Goal: Transaction & Acquisition: Book appointment/travel/reservation

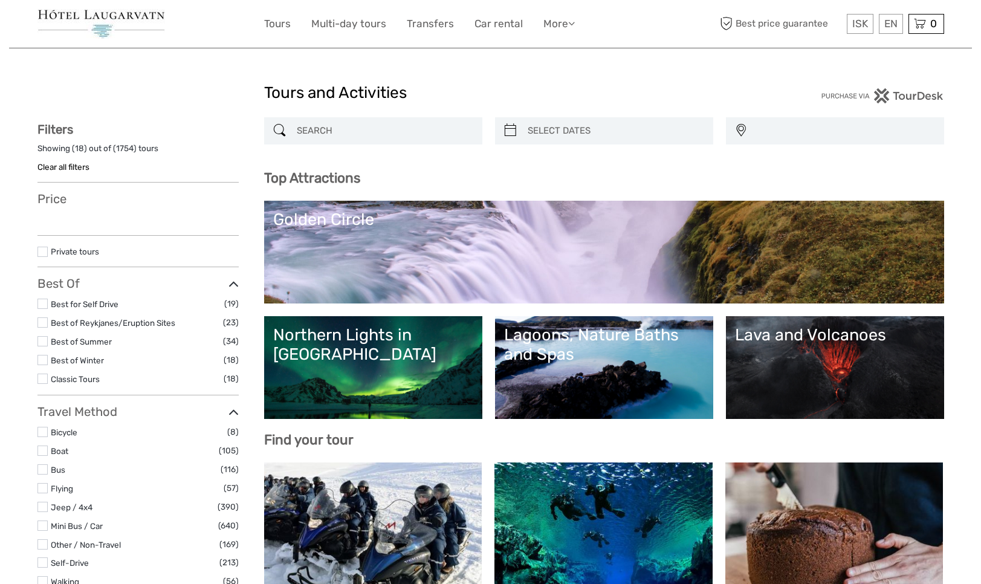
select select
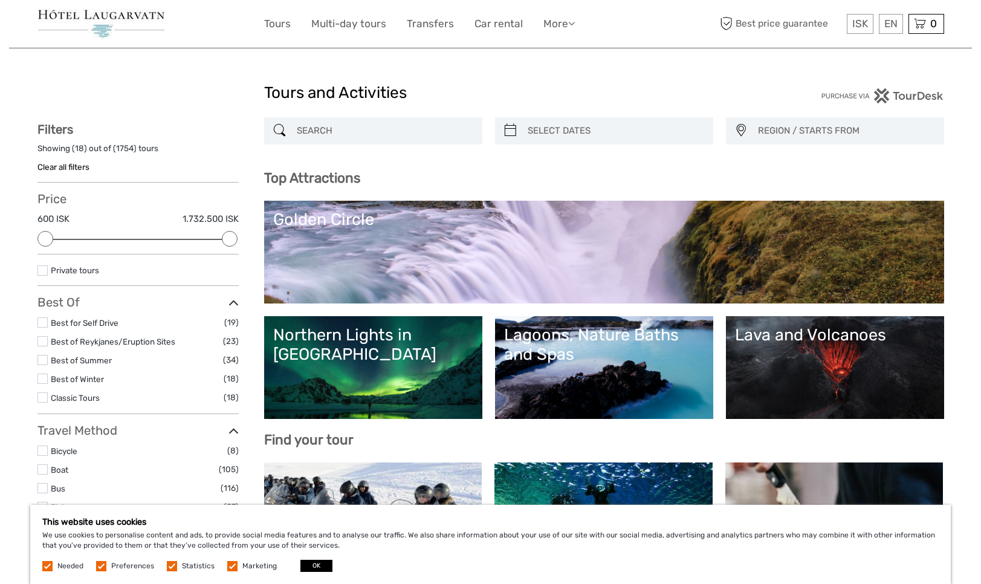
click at [344, 349] on link "Northern Lights in [GEOGRAPHIC_DATA]" at bounding box center [373, 367] width 200 height 85
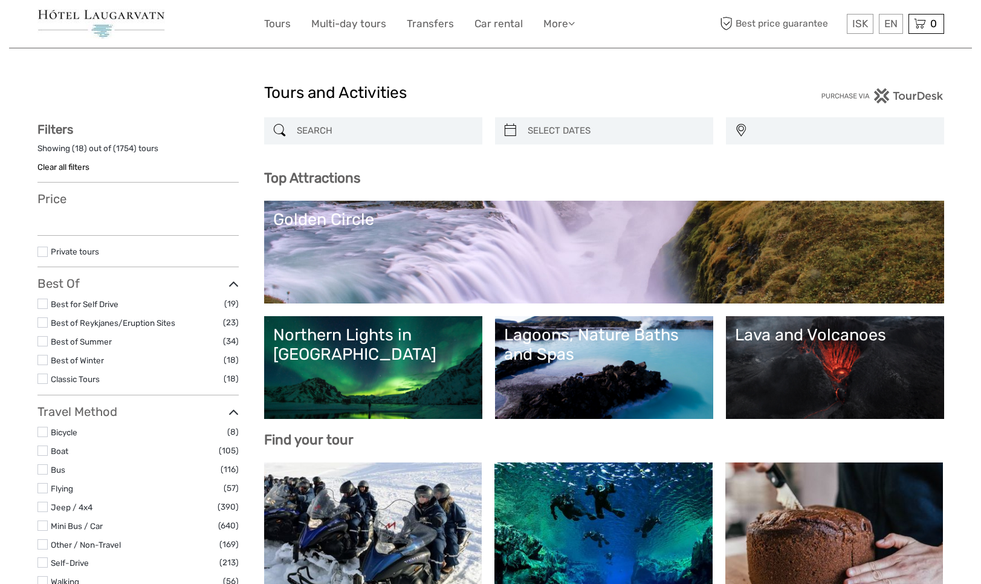
select select
